Goal: Task Accomplishment & Management: Manage account settings

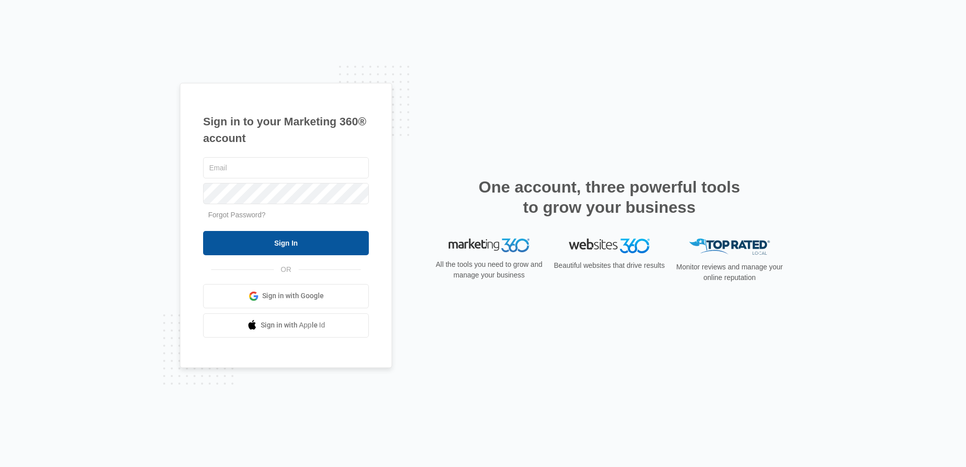
type input "[PERSON_NAME][EMAIL_ADDRESS][DOMAIN_NAME]"
click at [302, 237] on input "Sign In" at bounding box center [286, 243] width 166 height 24
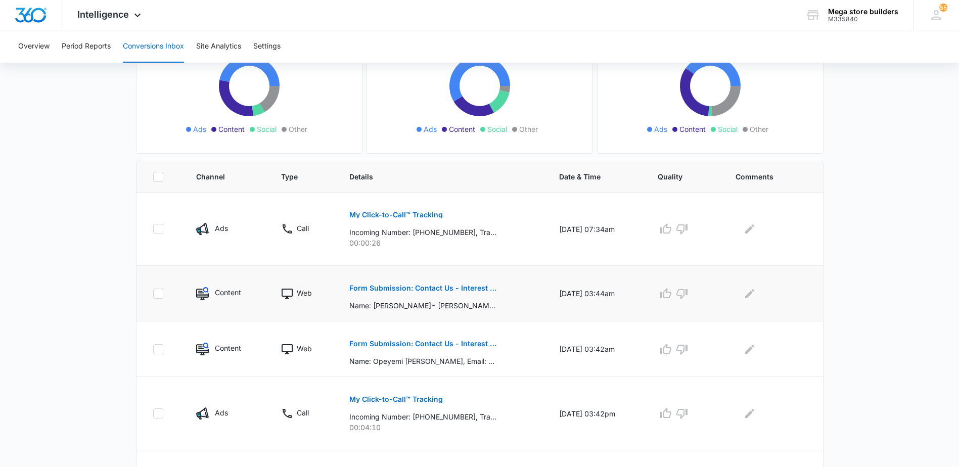
scroll to position [152, 0]
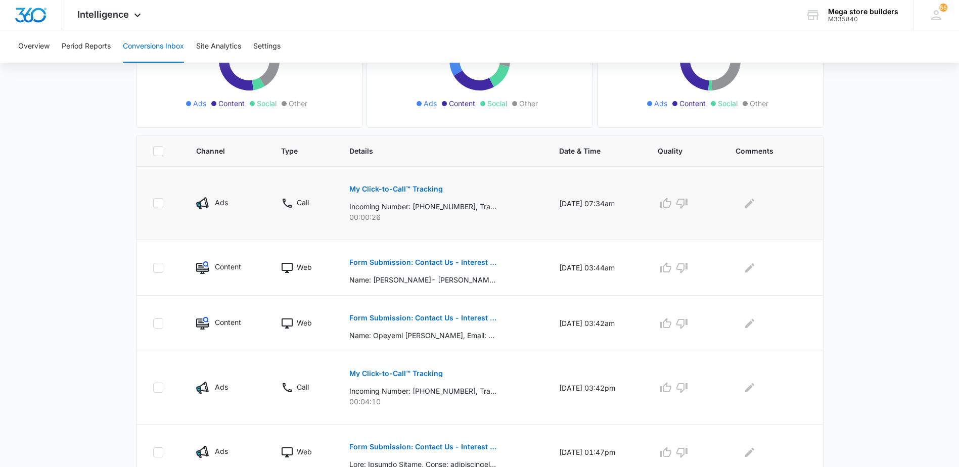
click at [397, 186] on p "My Click-to-Call™ Tracking" at bounding box center [395, 188] width 93 height 7
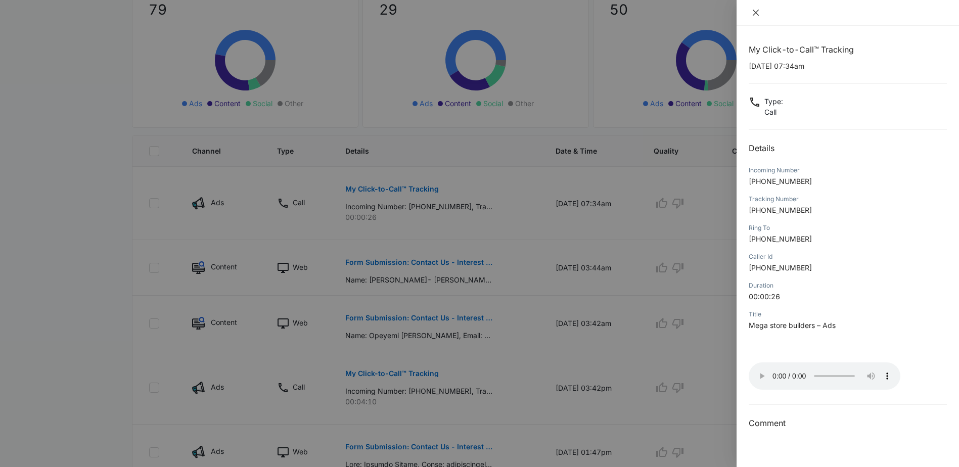
click at [755, 11] on icon "close" at bounding box center [756, 13] width 8 height 8
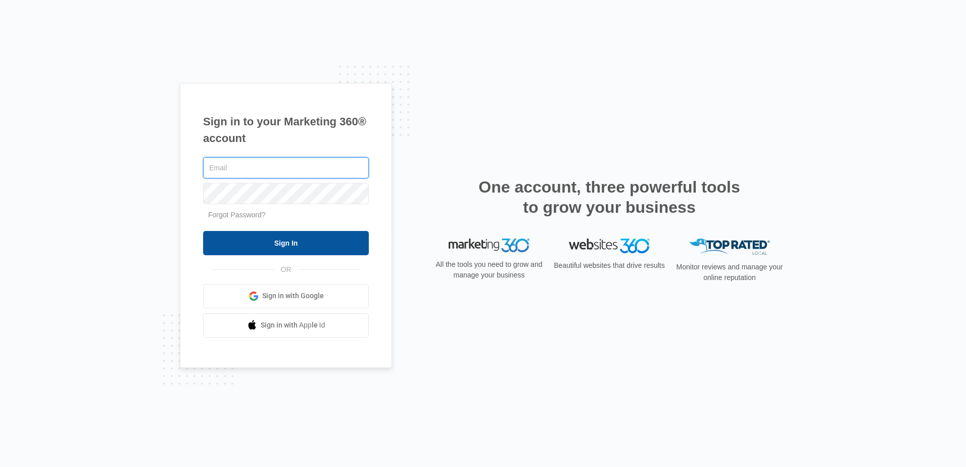
type input "[PERSON_NAME][EMAIL_ADDRESS][DOMAIN_NAME]"
click at [279, 241] on input "Sign In" at bounding box center [286, 243] width 166 height 24
